Goal: Navigation & Orientation: Understand site structure

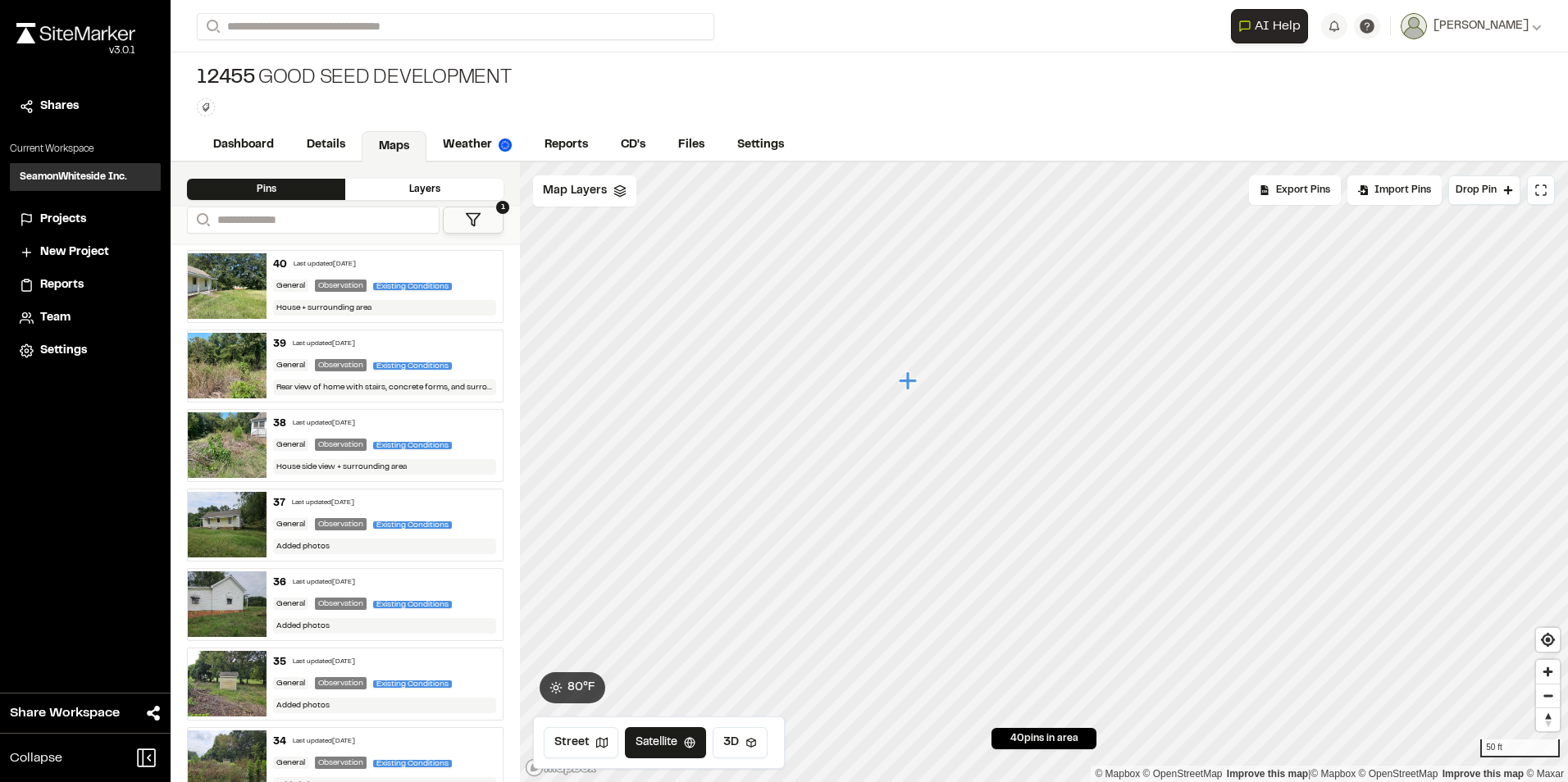
click at [908, 384] on icon "Map marker" at bounding box center [908, 380] width 18 height 18
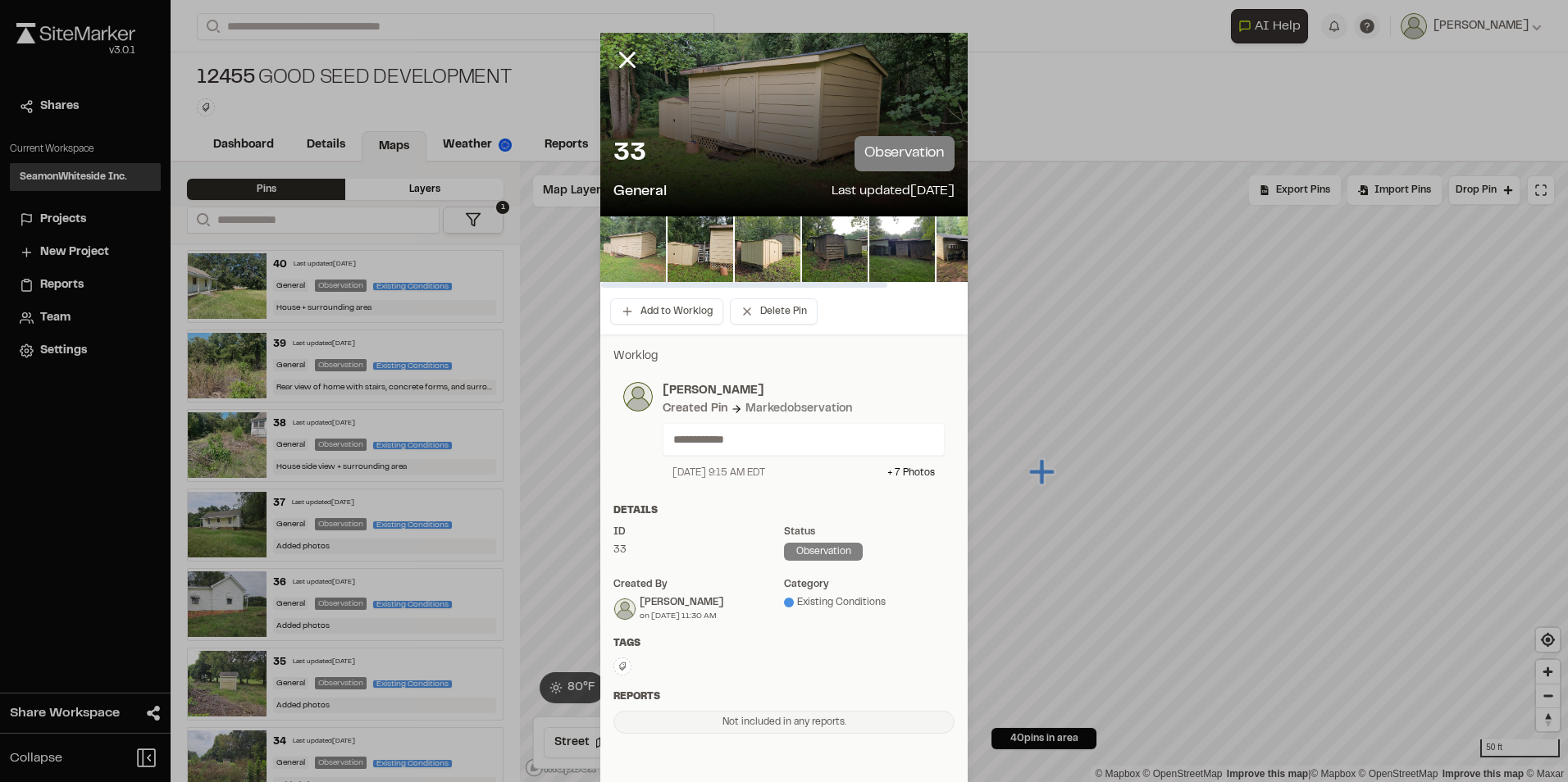
click at [637, 251] on img at bounding box center [632, 249] width 66 height 66
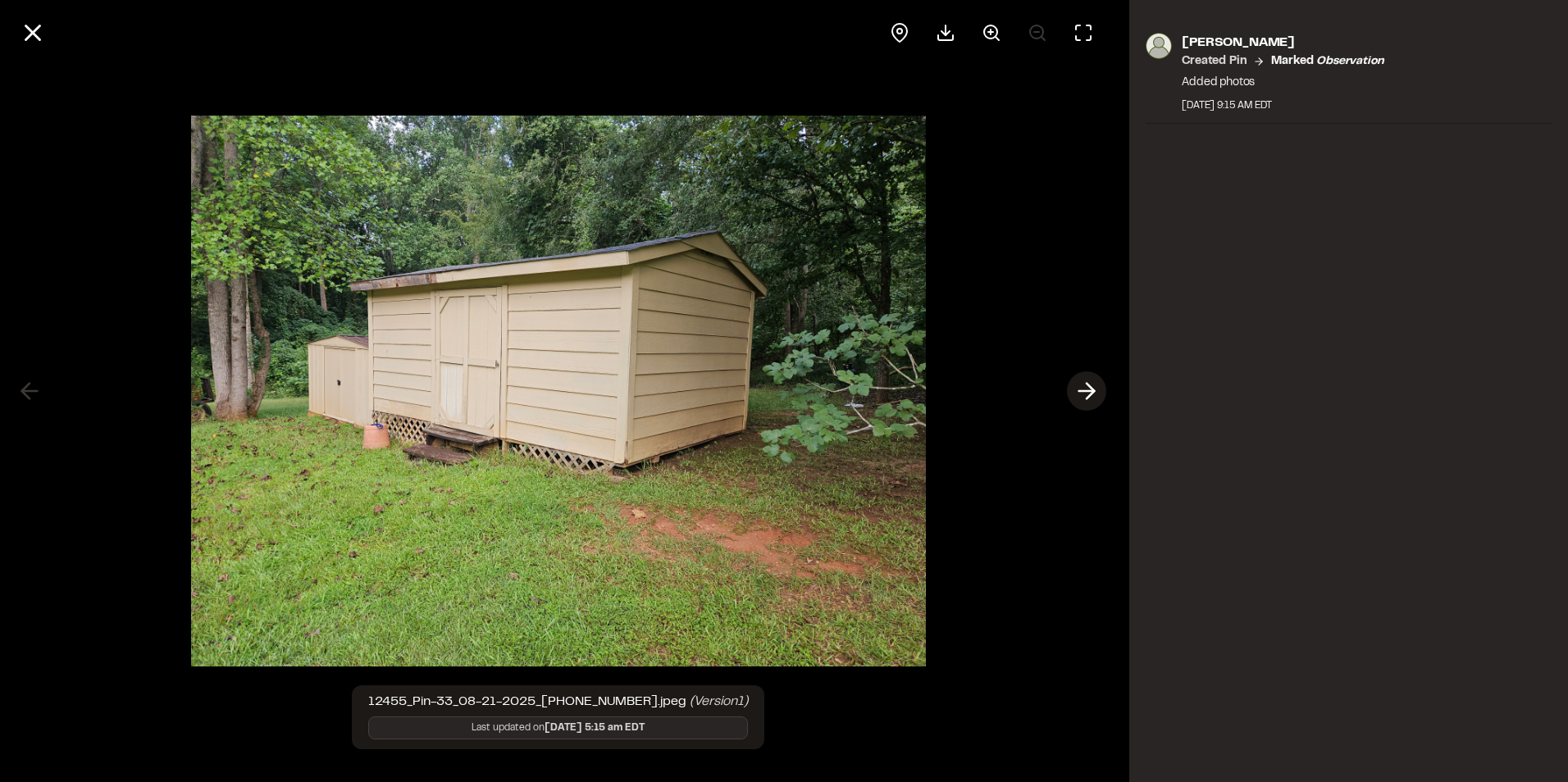
click at [1097, 383] on icon at bounding box center [1087, 391] width 26 height 28
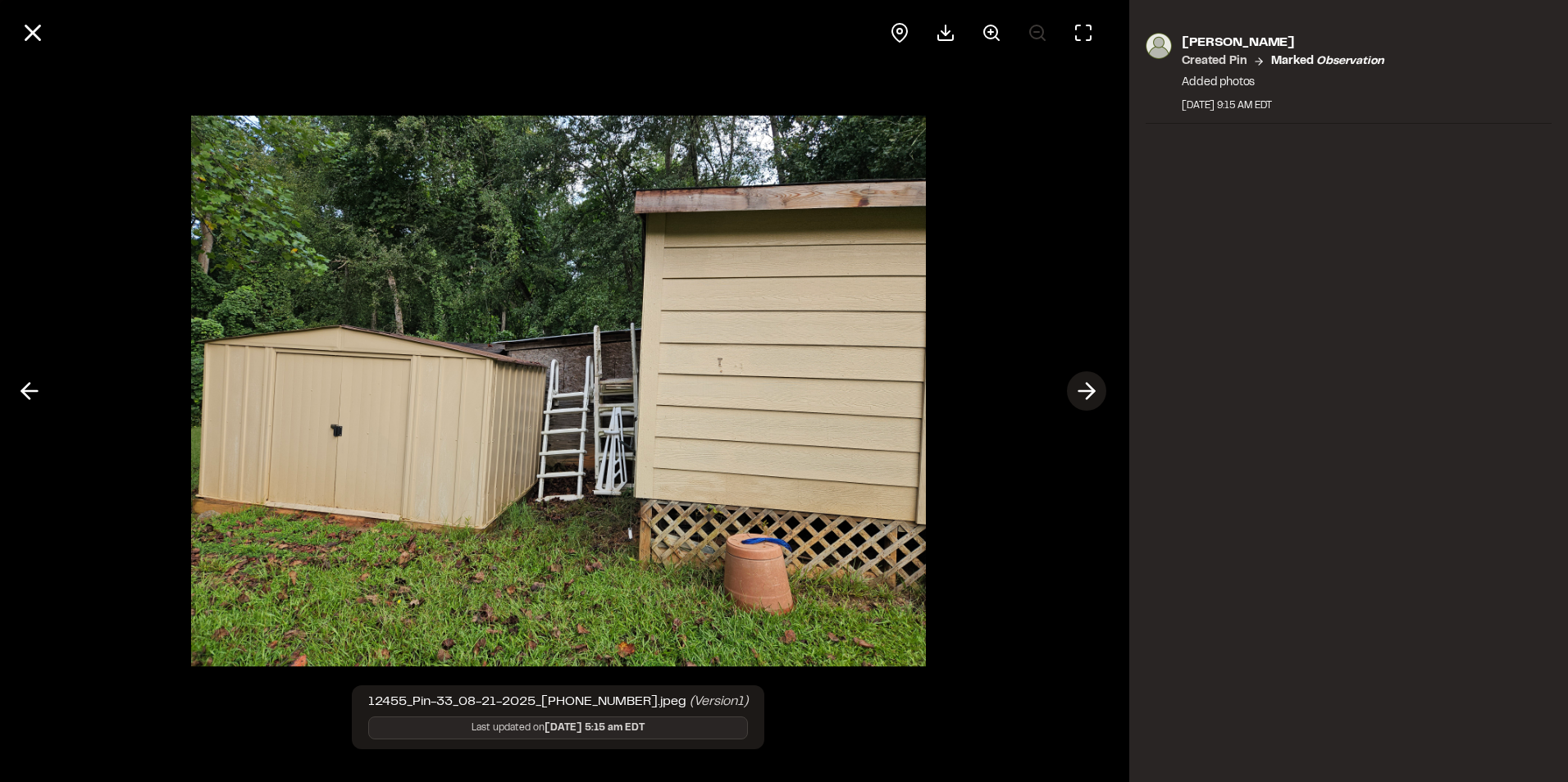
click at [1095, 386] on icon at bounding box center [1087, 391] width 26 height 28
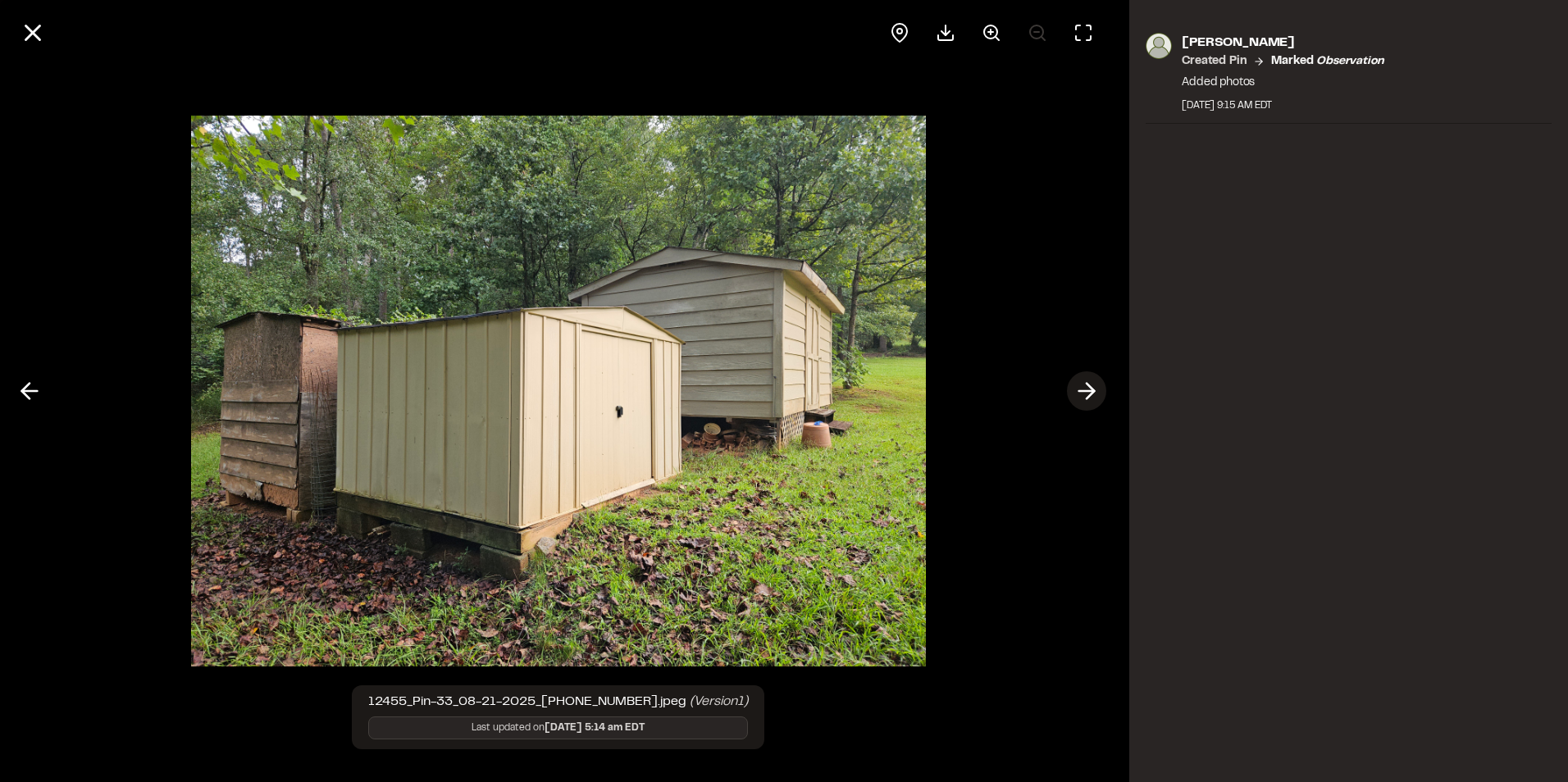
click at [1095, 386] on icon at bounding box center [1087, 391] width 26 height 28
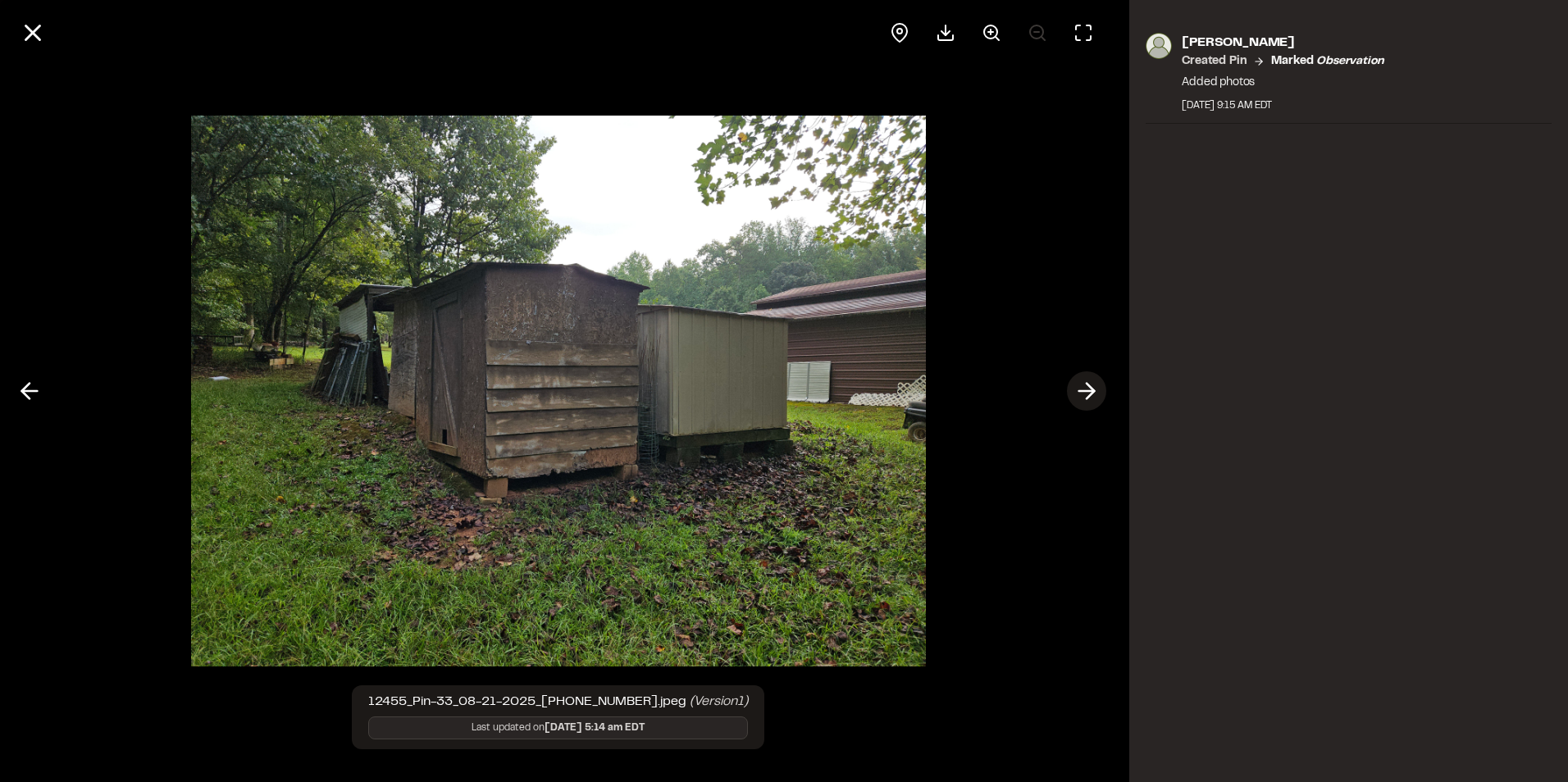
click at [1090, 393] on icon at bounding box center [1087, 391] width 26 height 28
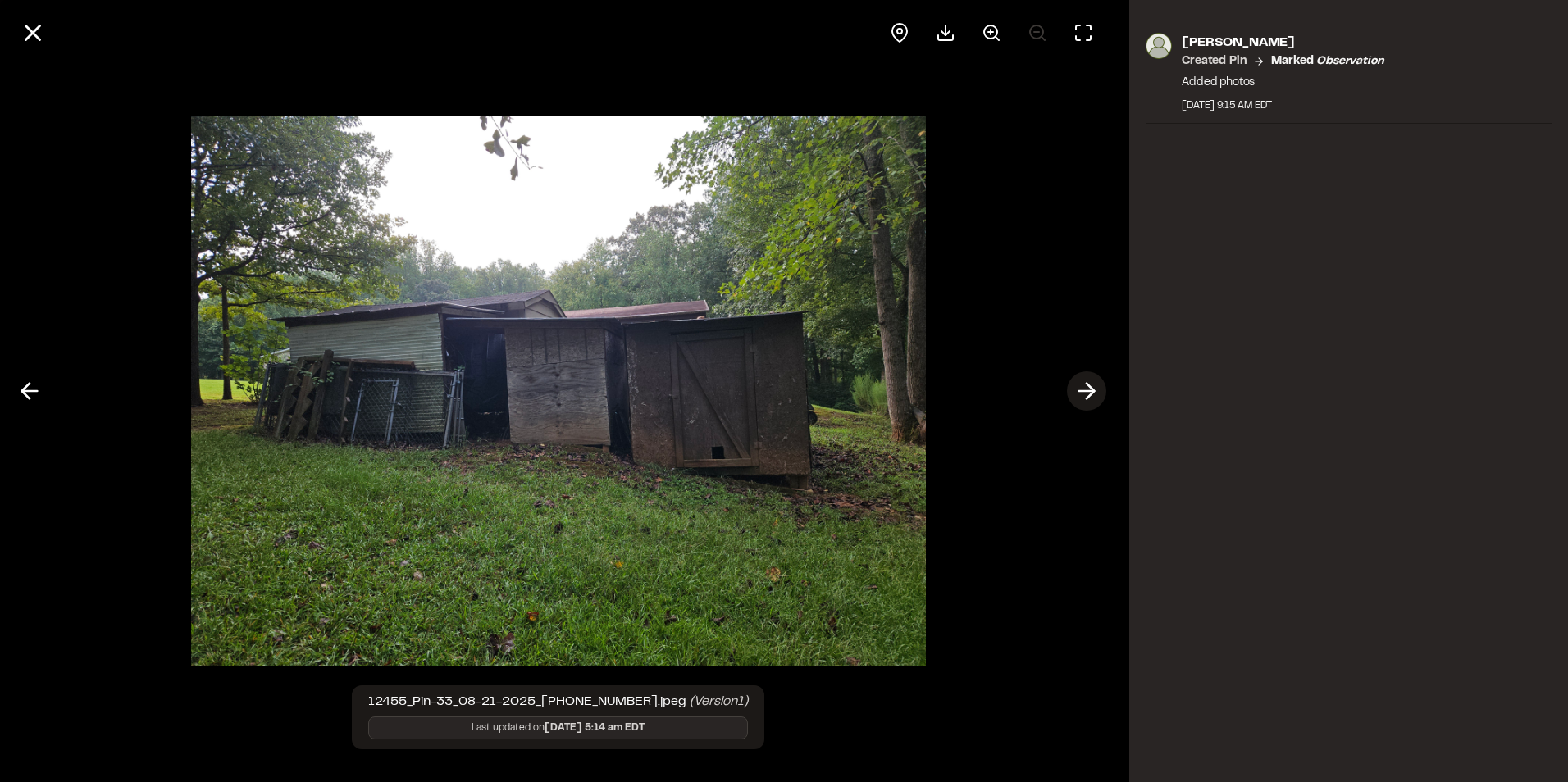
click at [1091, 393] on polyline at bounding box center [1091, 391] width 7 height 16
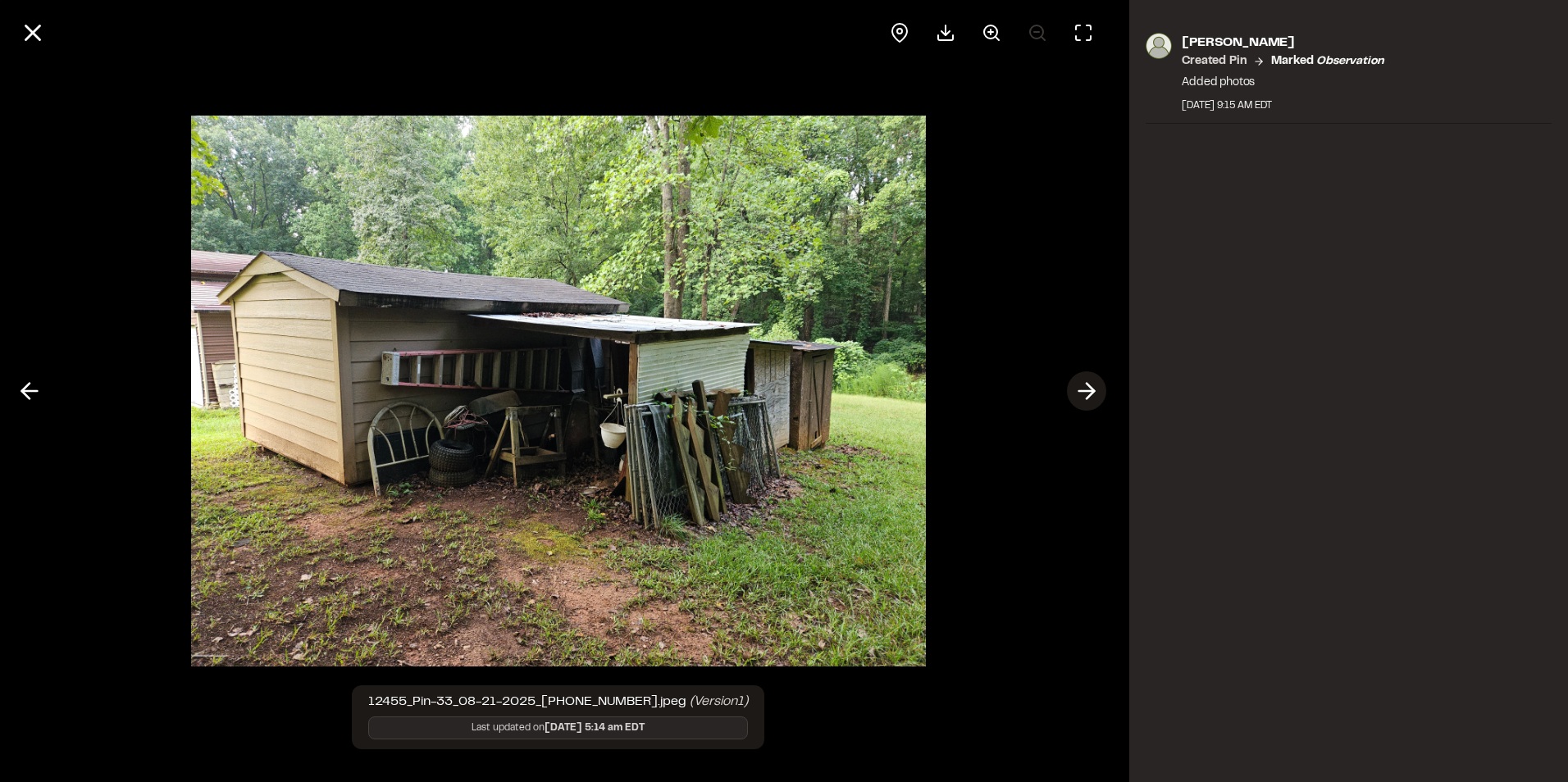
click at [1091, 393] on polyline at bounding box center [1091, 391] width 7 height 16
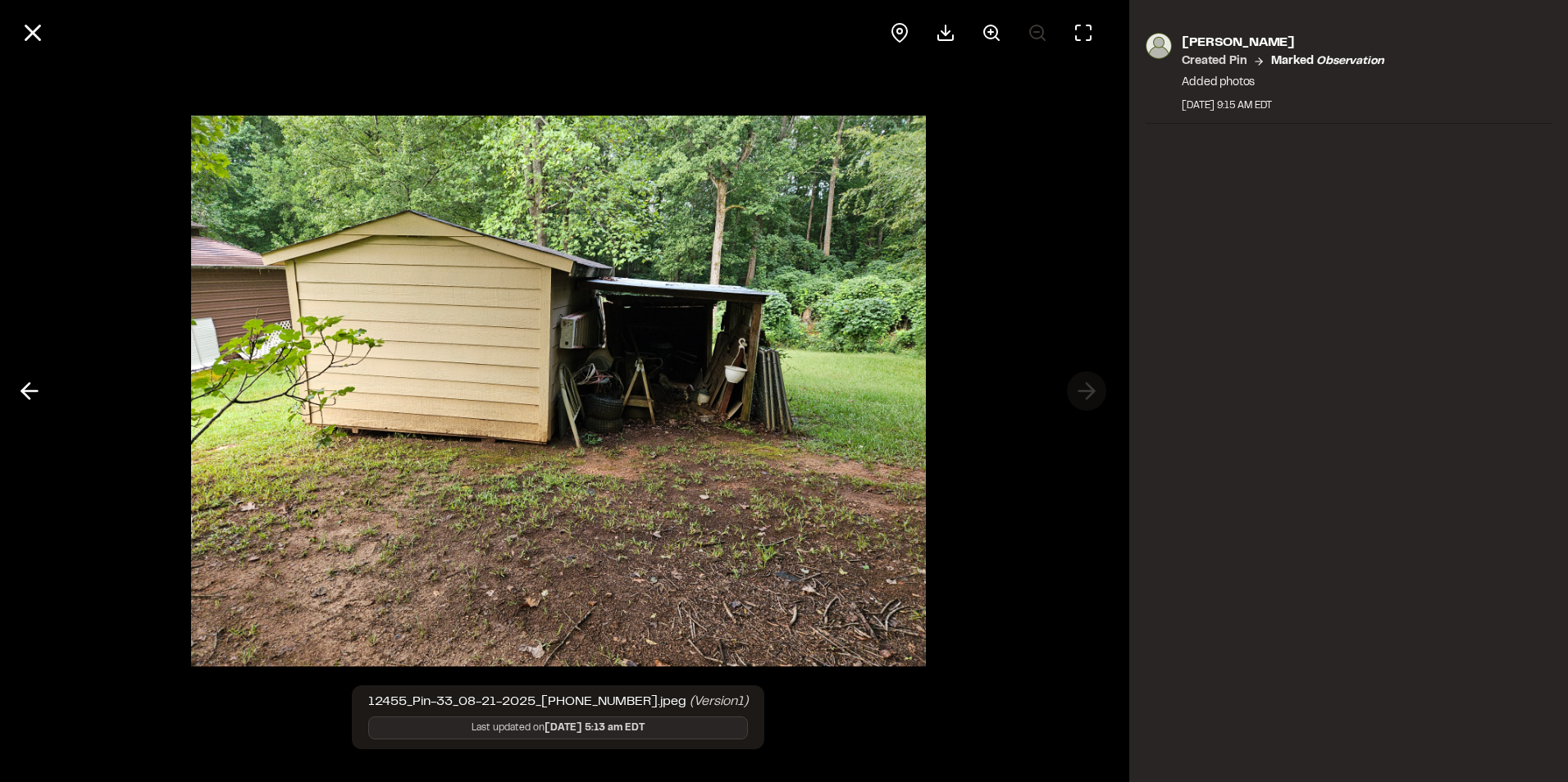
click at [1091, 393] on div at bounding box center [558, 391] width 1116 height 782
click at [40, 32] on icon at bounding box center [33, 33] width 28 height 28
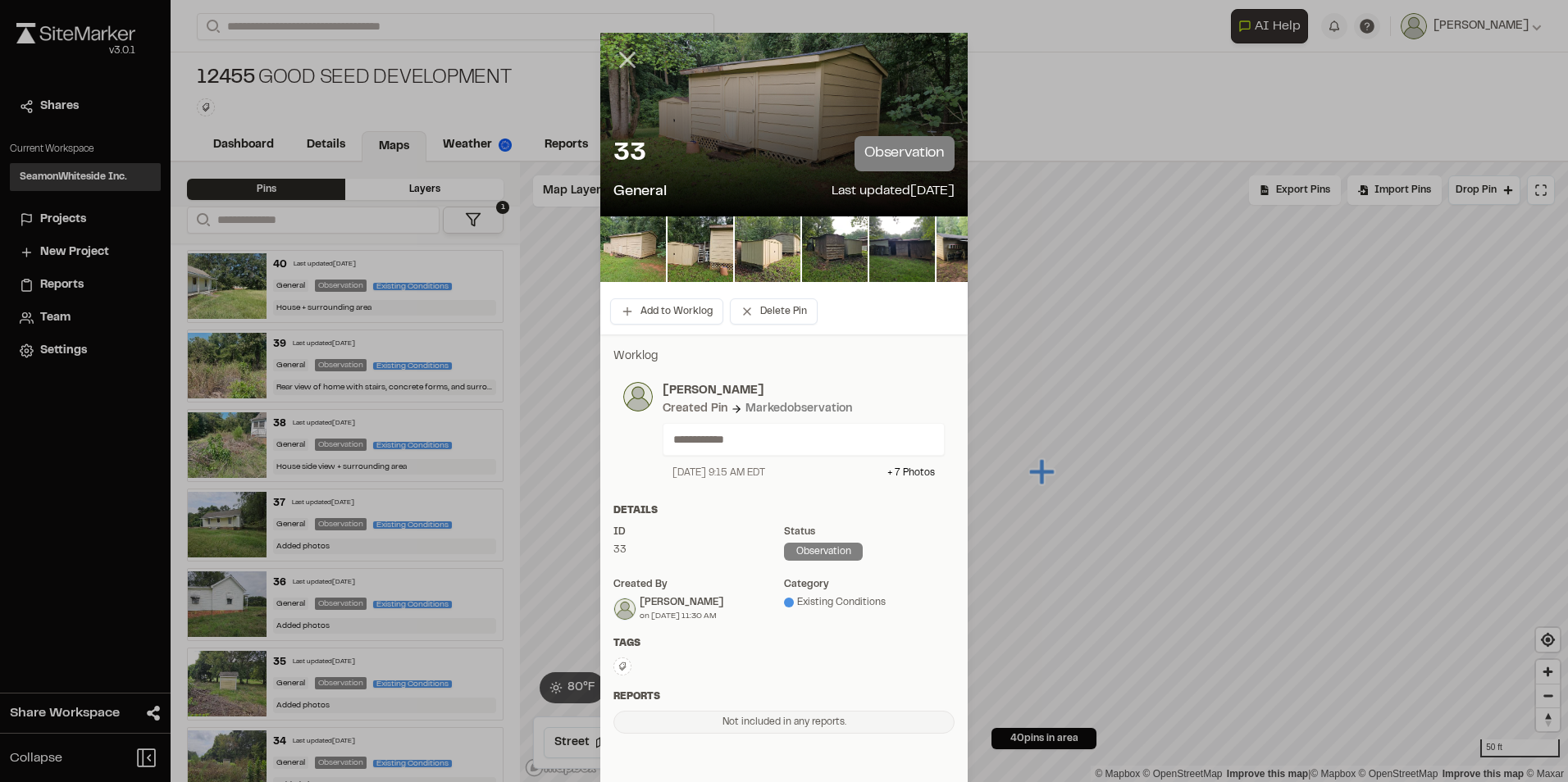
click at [619, 65] on icon at bounding box center [627, 60] width 28 height 28
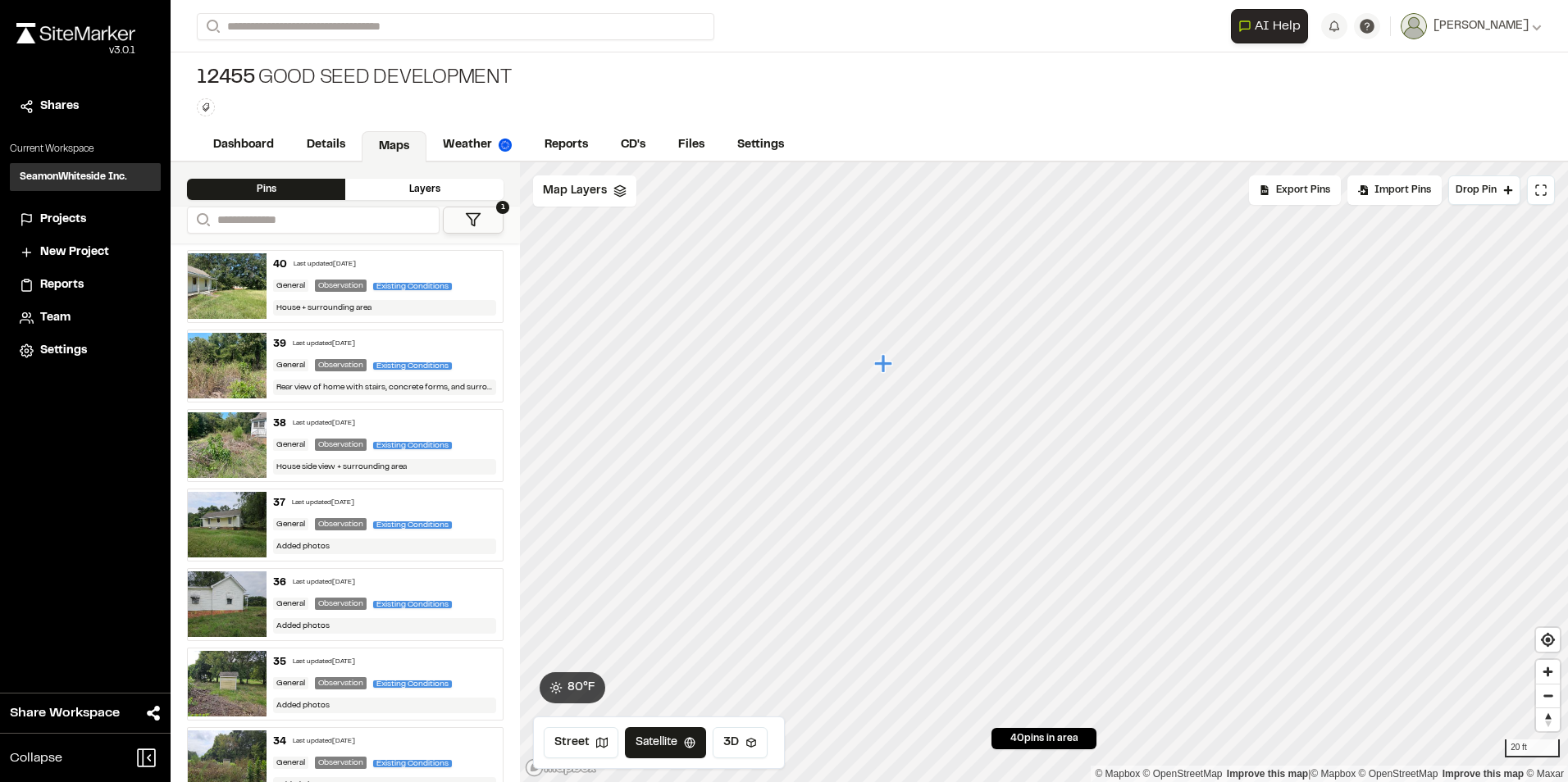
click at [883, 369] on icon "Map marker" at bounding box center [883, 363] width 18 height 18
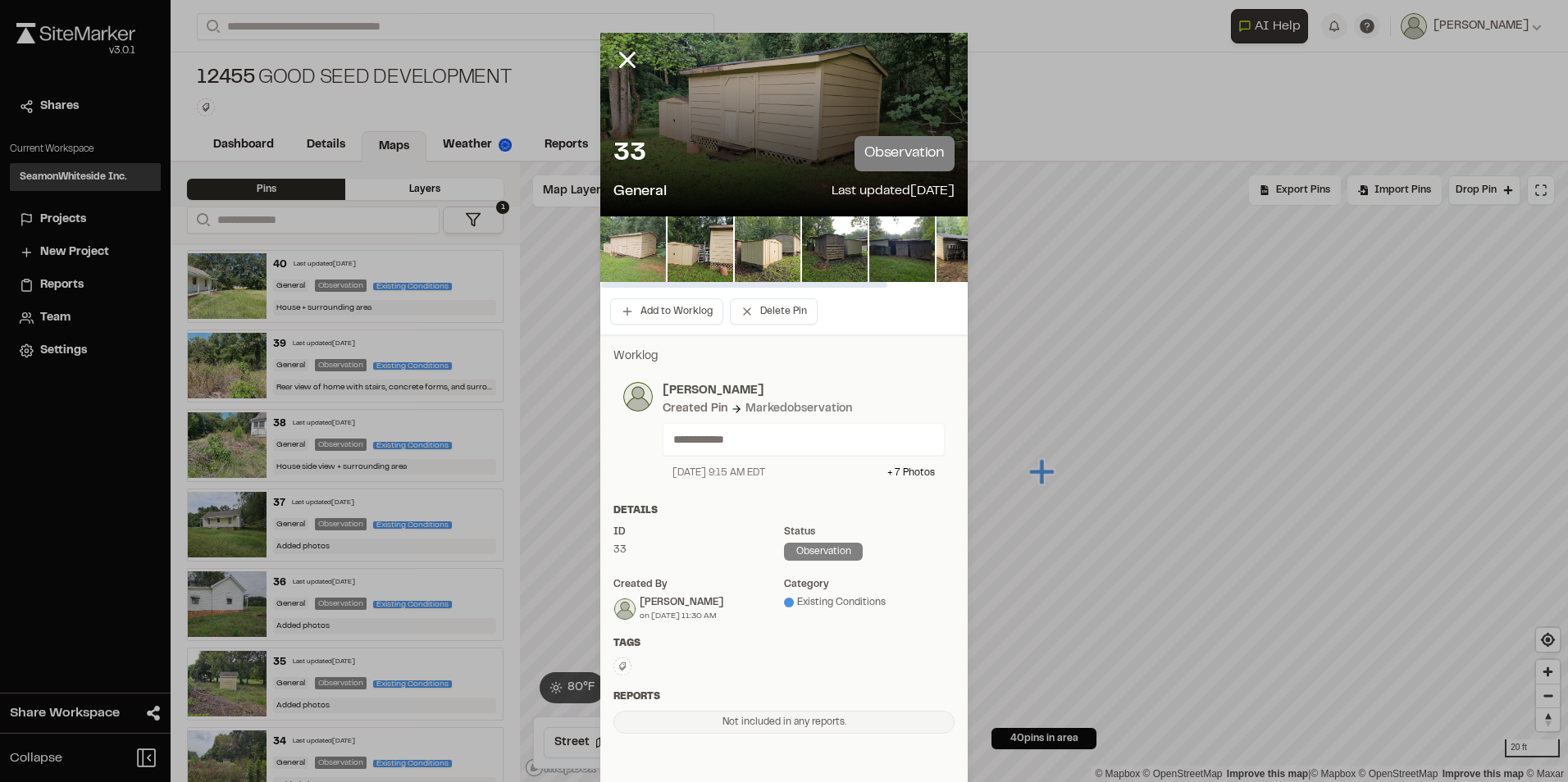
click at [646, 266] on img at bounding box center [632, 249] width 66 height 66
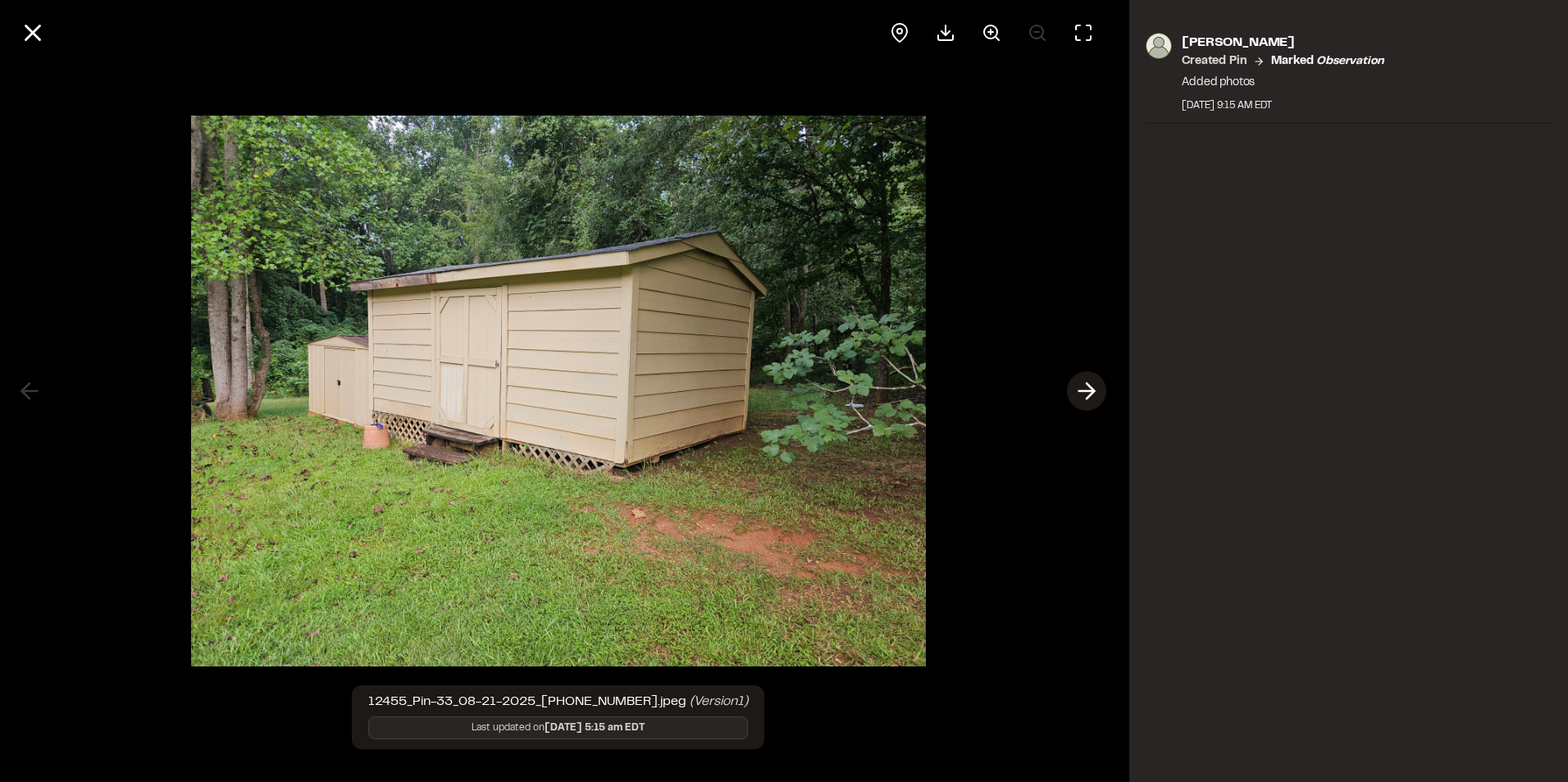
click at [1093, 388] on icon at bounding box center [1087, 391] width 26 height 28
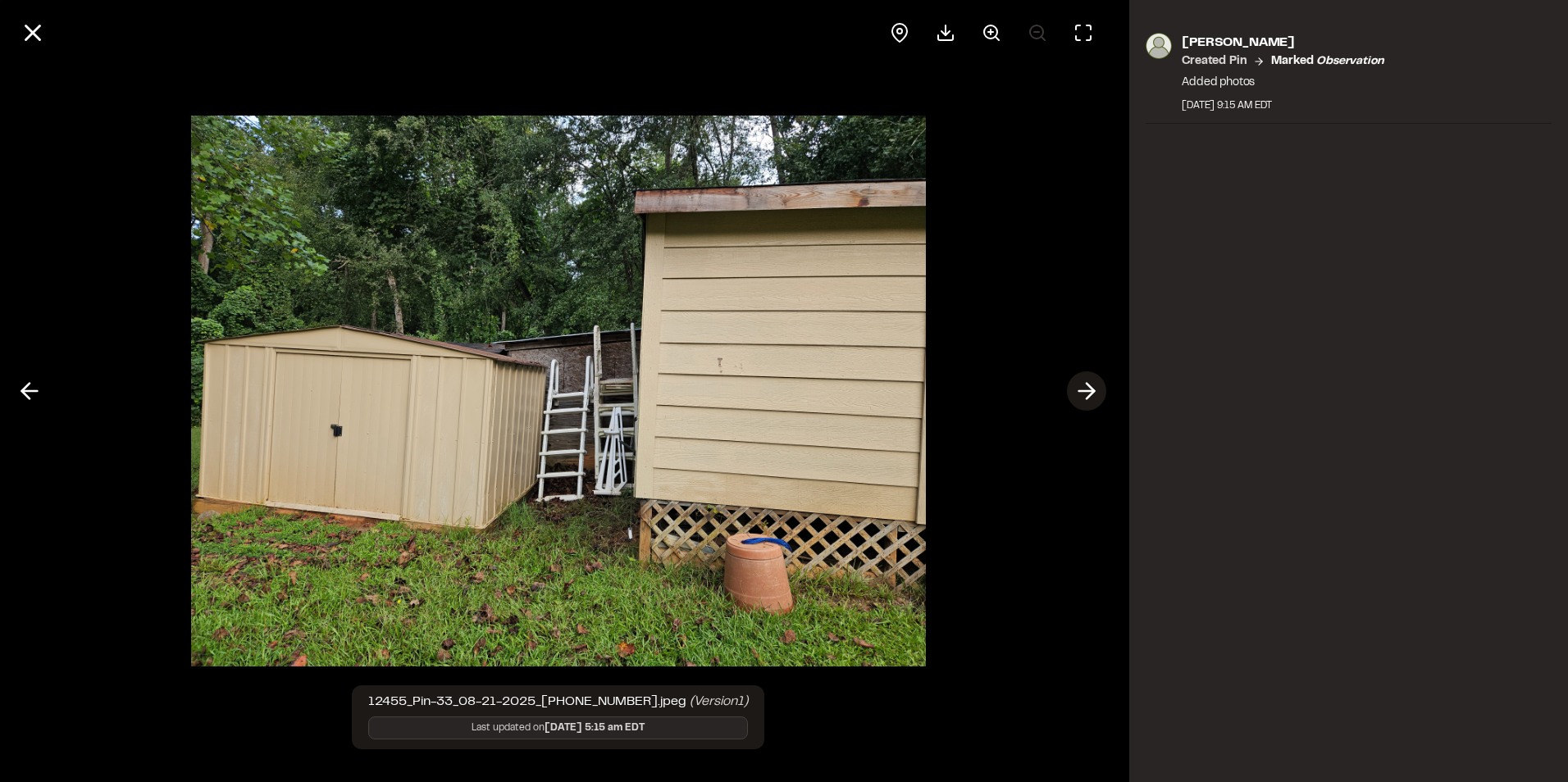
click at [1093, 388] on icon at bounding box center [1087, 391] width 26 height 28
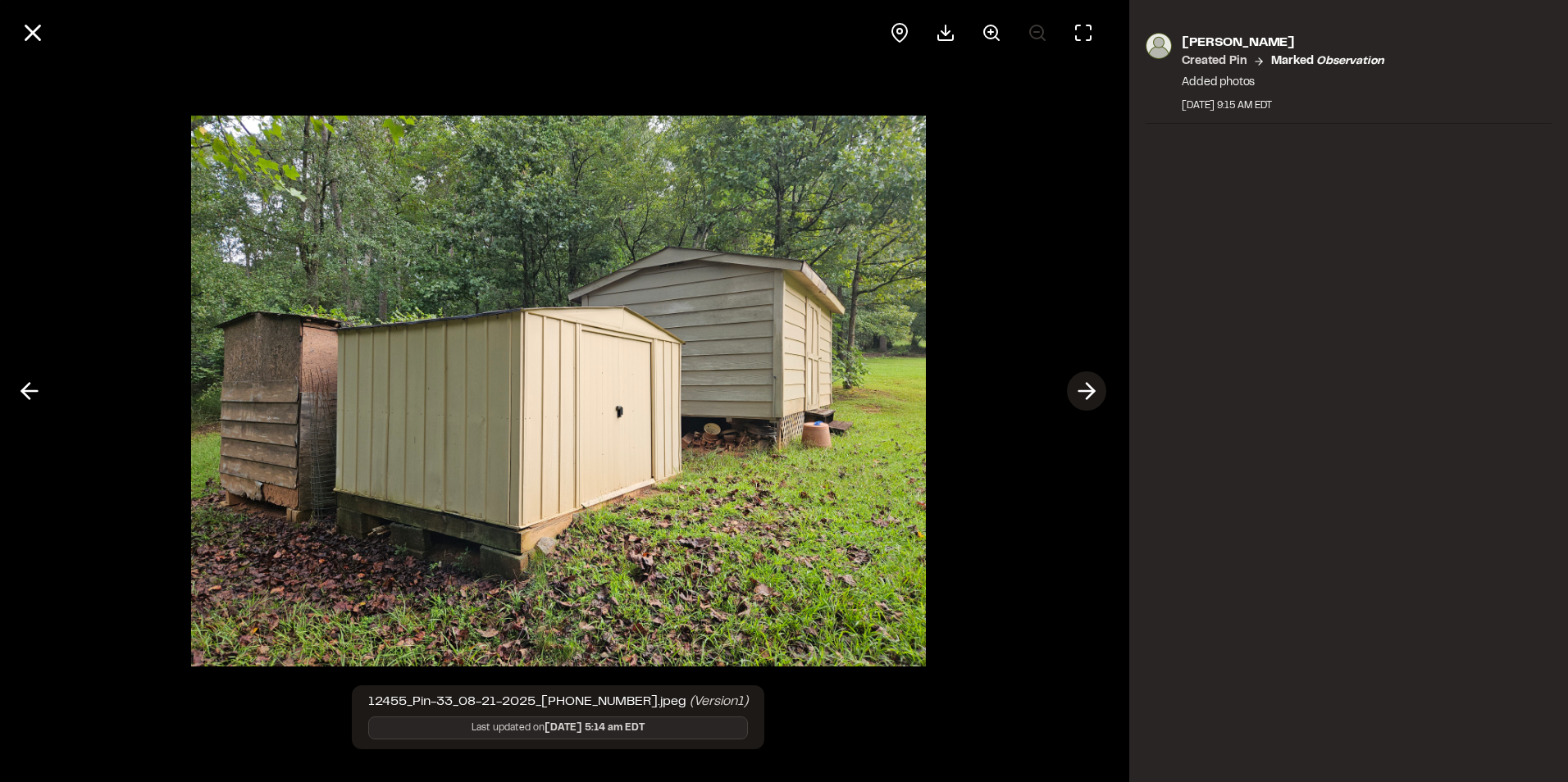
click at [1093, 388] on icon at bounding box center [1087, 391] width 26 height 28
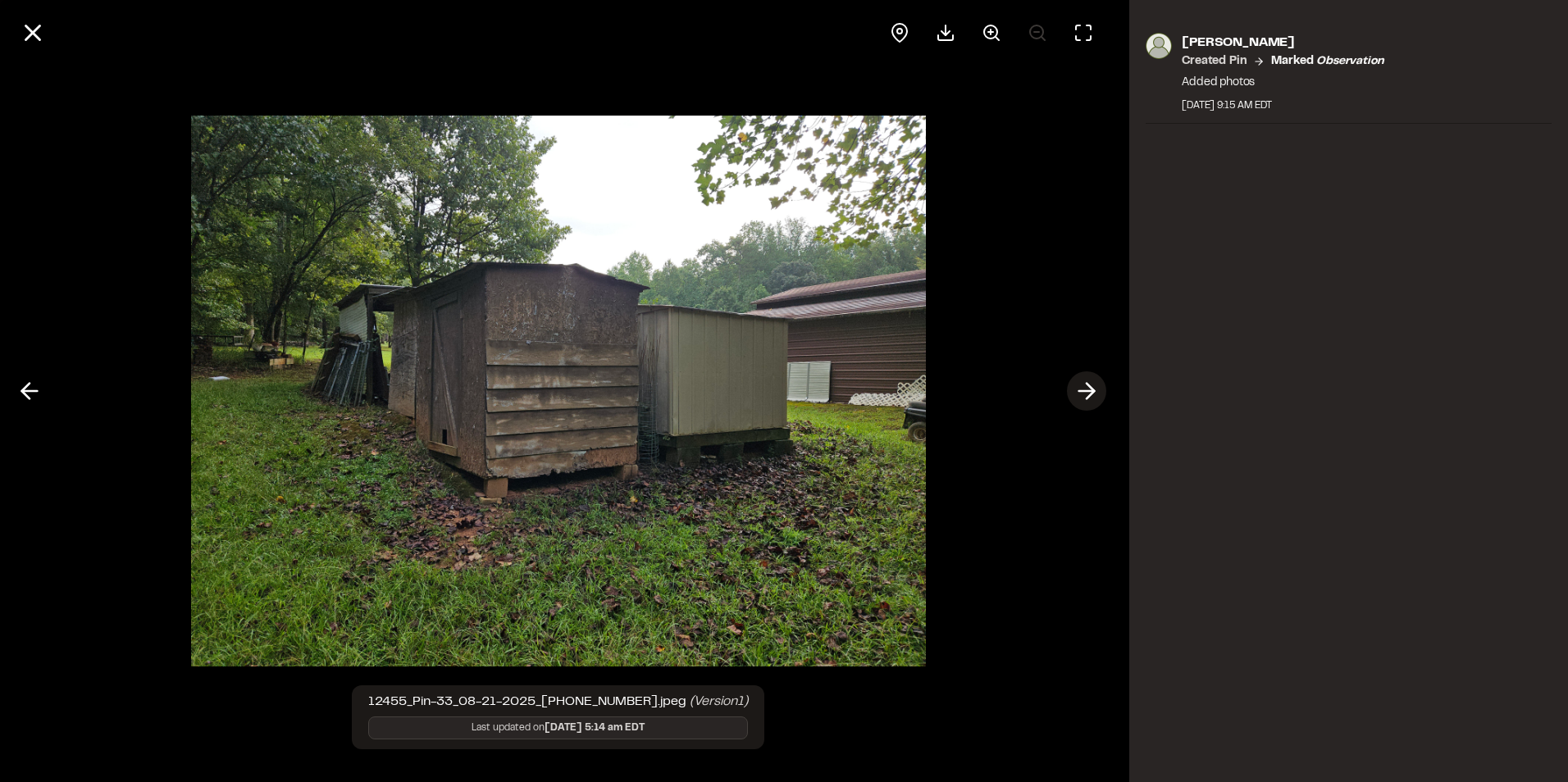
click at [1093, 388] on icon at bounding box center [1087, 391] width 26 height 28
